Goal: Complete application form: Complete application form

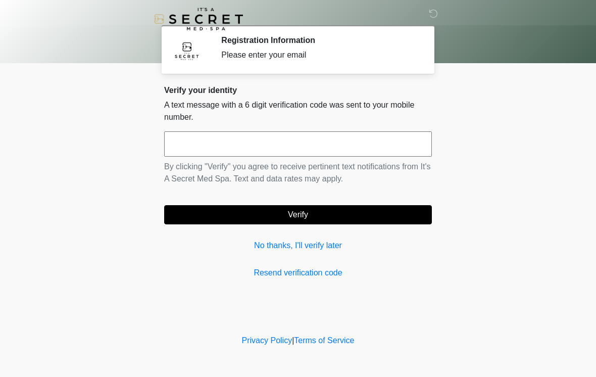
click at [358, 141] on input "text" at bounding box center [298, 143] width 268 height 25
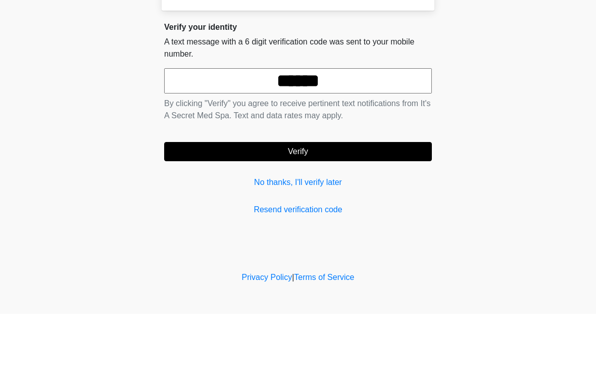
type input "******"
click at [392, 205] on button "Verify" at bounding box center [298, 214] width 268 height 19
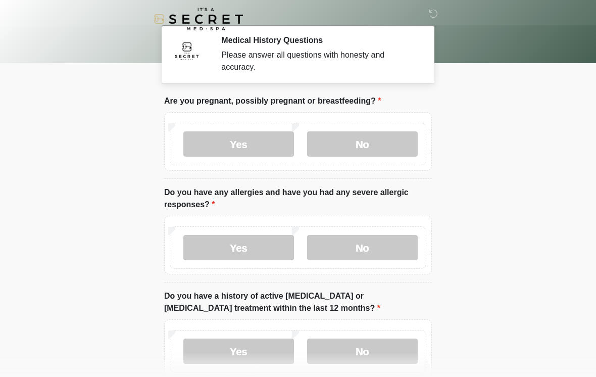
click at [376, 154] on label "No" at bounding box center [362, 143] width 111 height 25
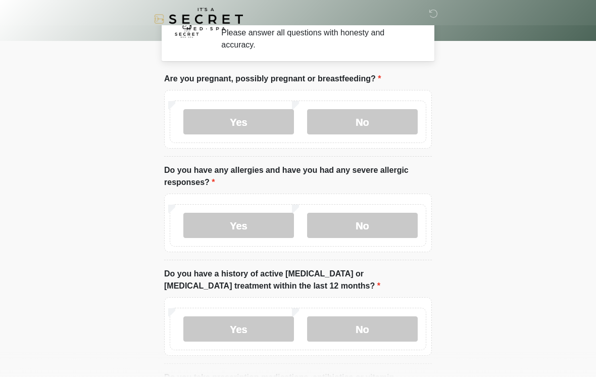
click at [375, 221] on label "No" at bounding box center [362, 225] width 111 height 25
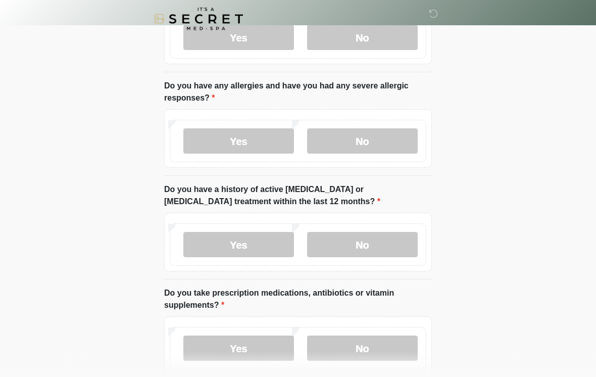
scroll to position [107, 0]
click at [392, 246] on label "No" at bounding box center [362, 244] width 111 height 25
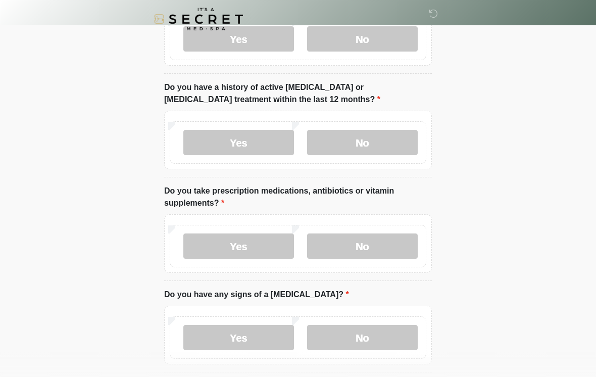
scroll to position [208, 0]
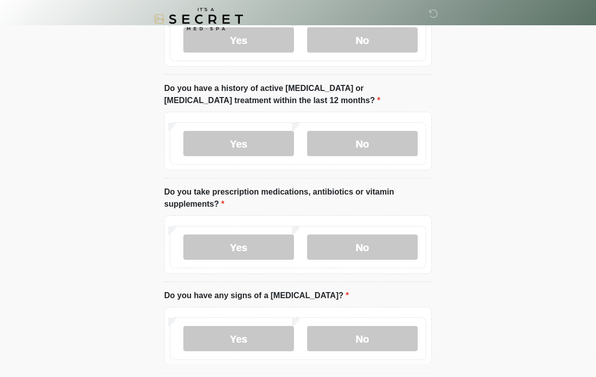
click at [387, 249] on label "No" at bounding box center [362, 246] width 111 height 25
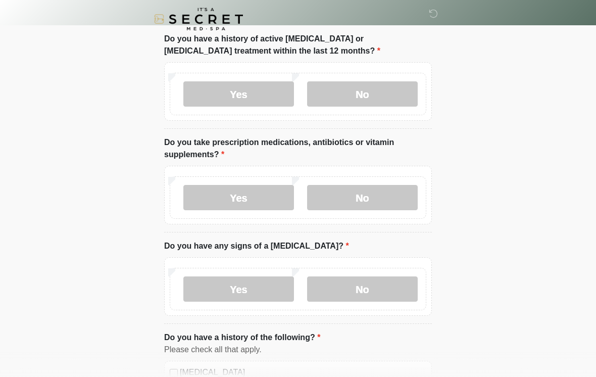
click at [379, 293] on label "No" at bounding box center [362, 288] width 111 height 25
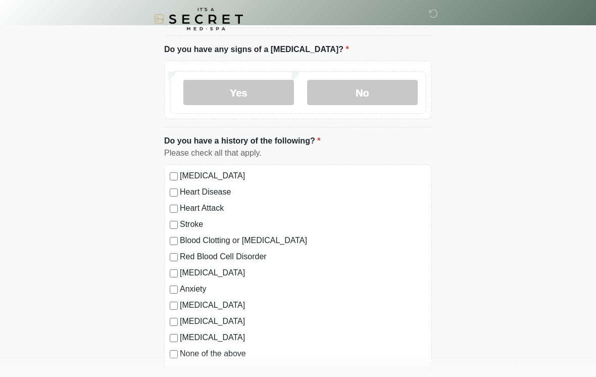
scroll to position [454, 0]
click at [232, 350] on label "None of the above" at bounding box center [303, 353] width 246 height 12
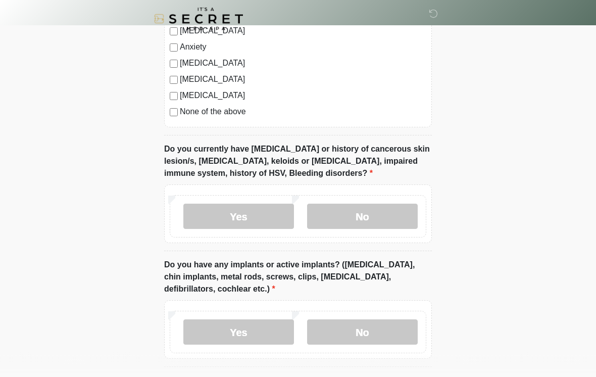
scroll to position [697, 0]
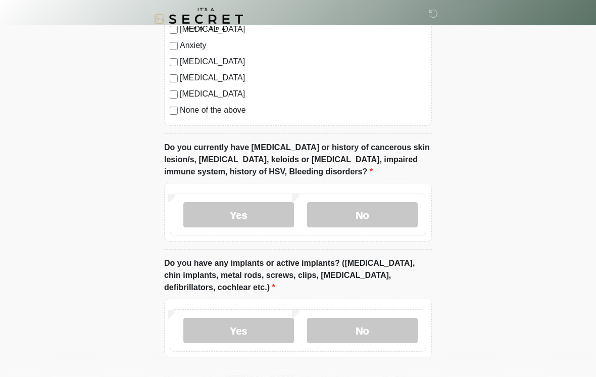
click at [383, 215] on label "No" at bounding box center [362, 214] width 111 height 25
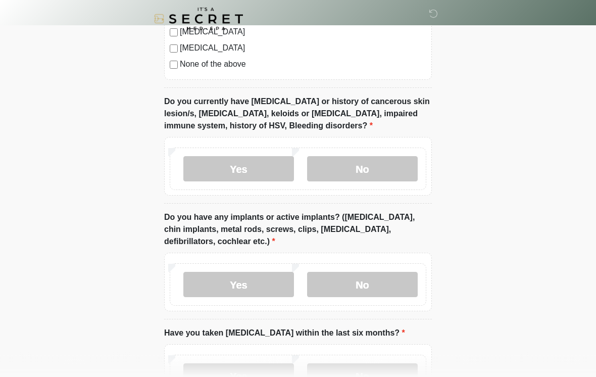
scroll to position [743, 0]
click at [368, 282] on label "No" at bounding box center [362, 284] width 111 height 25
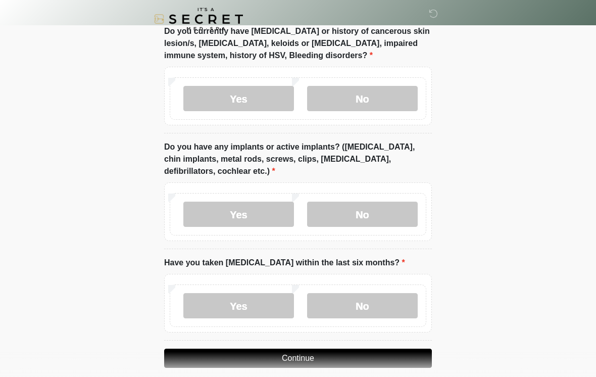
scroll to position [819, 0]
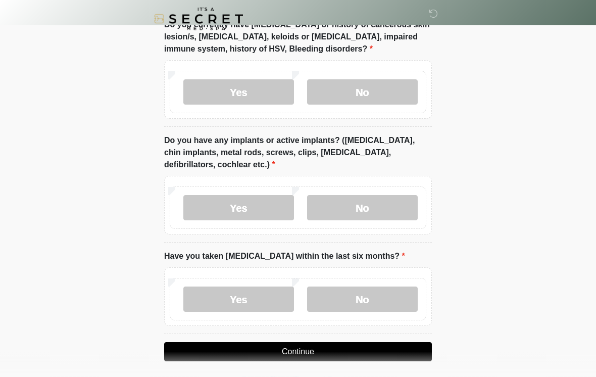
click at [259, 303] on label "Yes" at bounding box center [238, 299] width 111 height 25
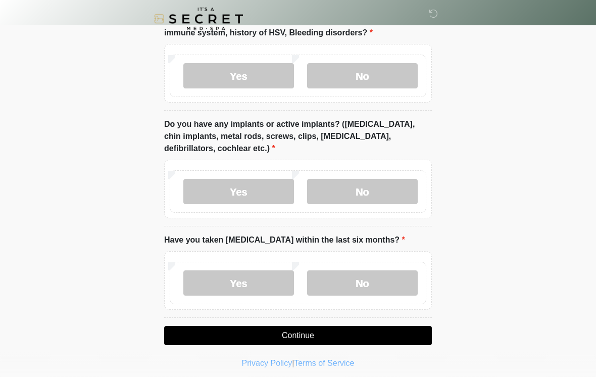
scroll to position [841, 0]
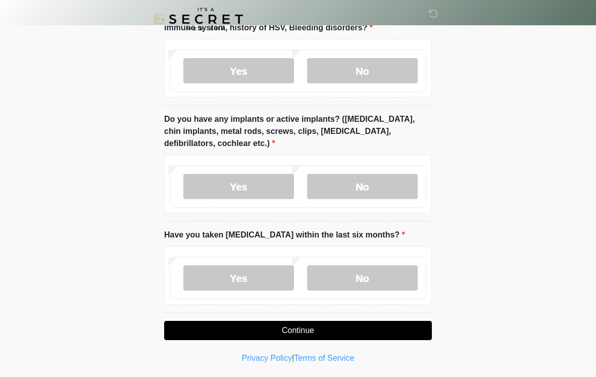
click at [308, 326] on button "Continue" at bounding box center [298, 330] width 268 height 19
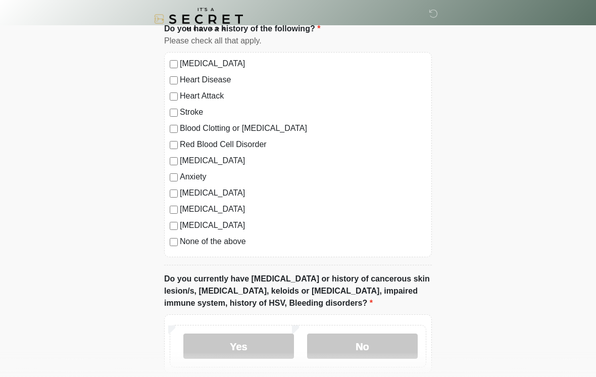
scroll to position [0, 0]
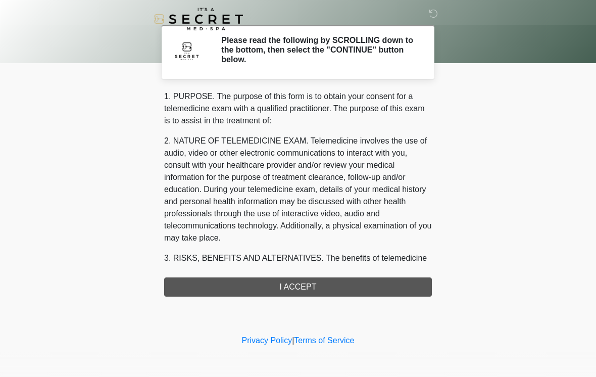
click at [359, 283] on div "1. PURPOSE. The purpose of this form is to obtain your consent for a telemedici…" at bounding box center [298, 193] width 268 height 206
click at [324, 281] on div "1. PURPOSE. The purpose of this form is to obtain your consent for a telemedici…" at bounding box center [298, 193] width 268 height 206
click at [316, 286] on div "1. PURPOSE. The purpose of this form is to obtain your consent for a telemedici…" at bounding box center [298, 193] width 268 height 206
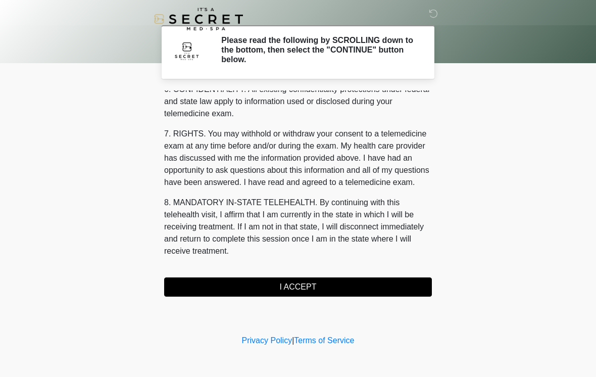
click at [302, 286] on button "I ACCEPT" at bounding box center [298, 286] width 268 height 19
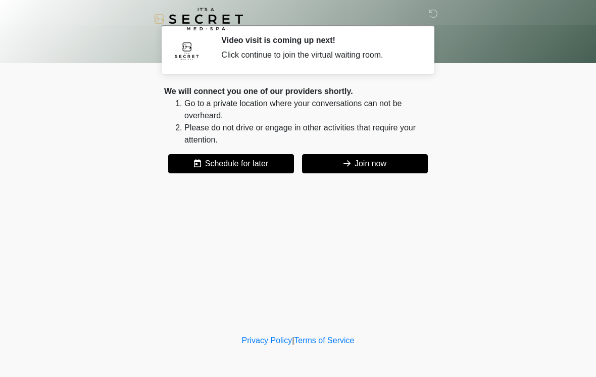
click at [392, 169] on button "Join now" at bounding box center [365, 163] width 126 height 19
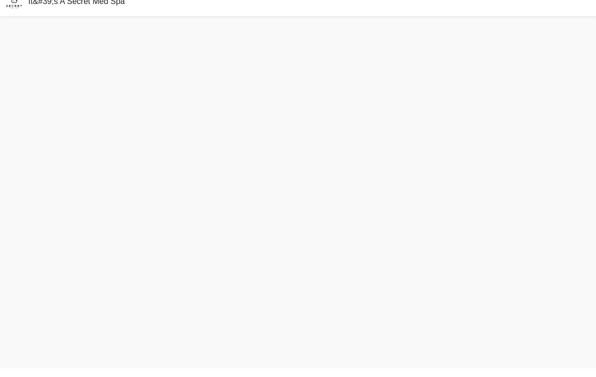
scroll to position [3, 0]
